Goal: Task Accomplishment & Management: Manage account settings

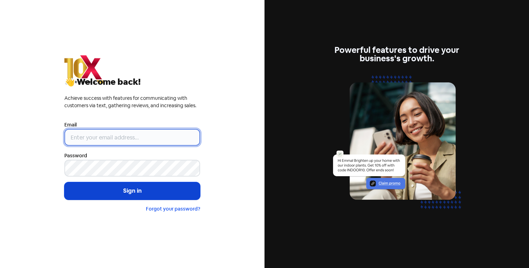
type input "[EMAIL_ADDRESS][DOMAIN_NAME]"
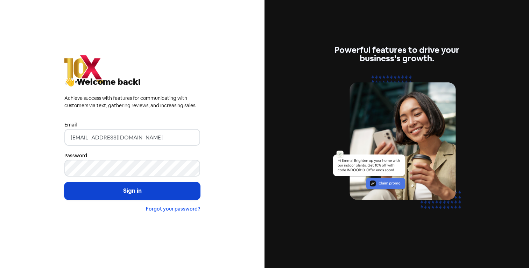
click at [96, 193] on button "Sign in" at bounding box center [132, 190] width 136 height 17
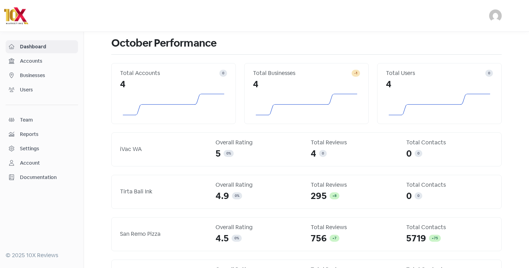
click at [49, 76] on span "Businesses" at bounding box center [47, 75] width 55 height 7
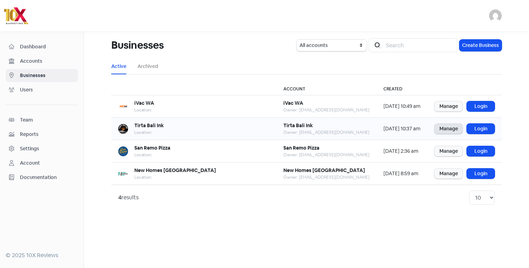
click at [447, 127] on link "Manage" at bounding box center [448, 128] width 28 height 10
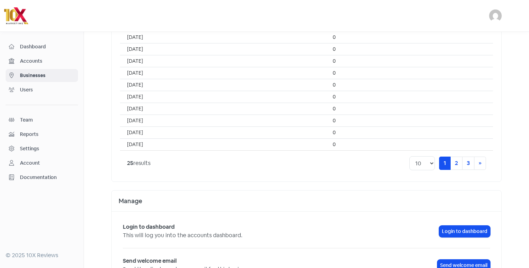
scroll to position [628, 0]
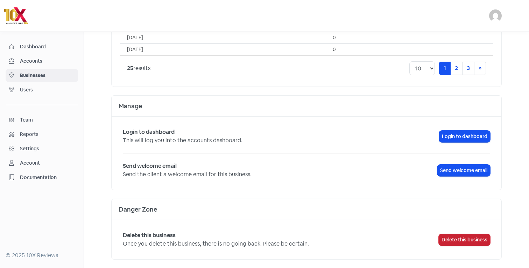
click at [465, 240] on button "Delete this business" at bounding box center [464, 240] width 51 height 12
